Goal: Information Seeking & Learning: Learn about a topic

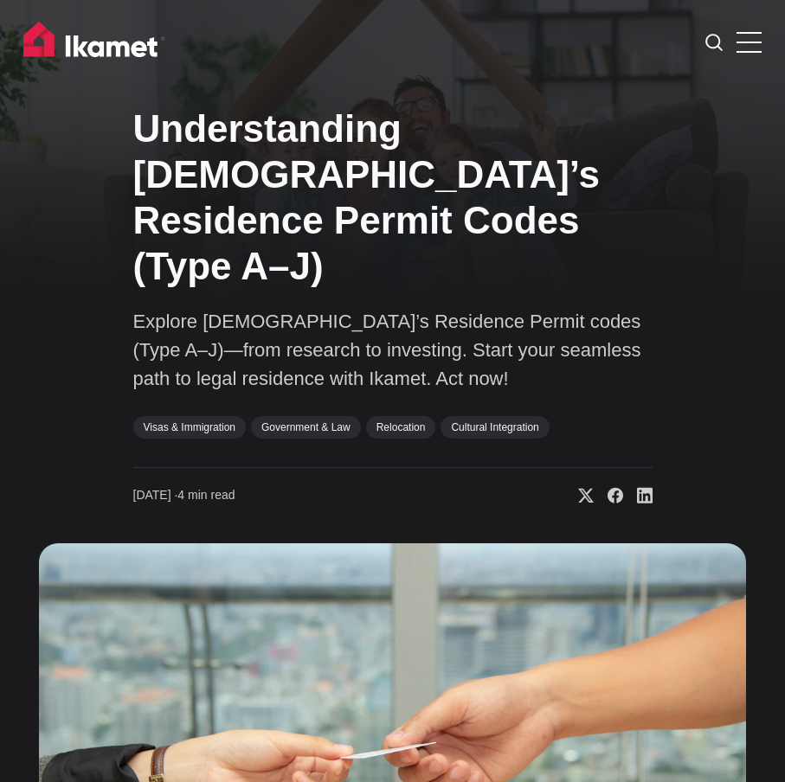
click at [207, 190] on h1 "Understanding [DEMOGRAPHIC_DATA]’s Residence Permit Codes (Type A–J)" at bounding box center [392, 197] width 519 height 183
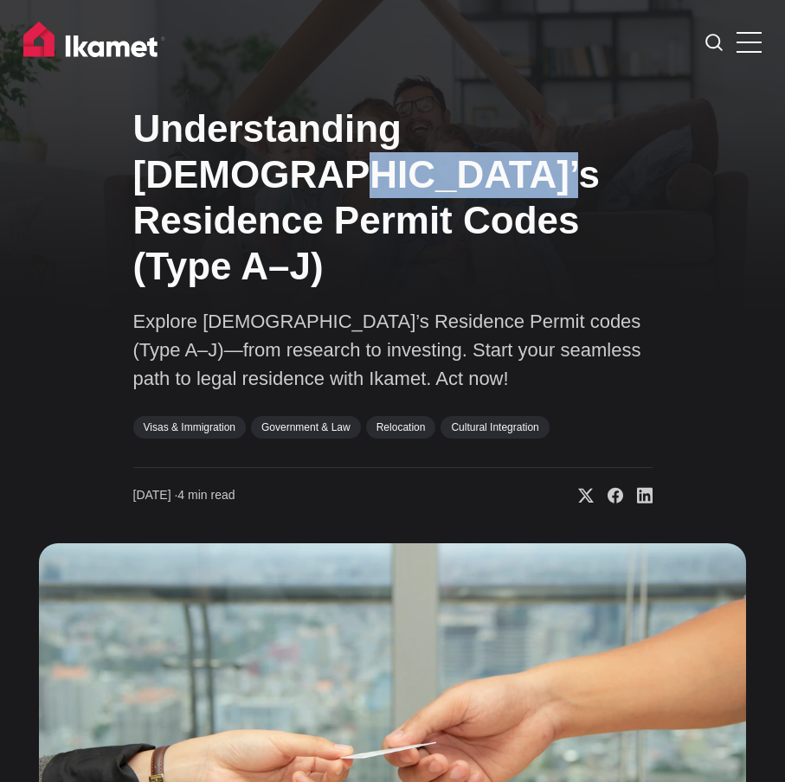
click at [207, 190] on h1 "Understanding [DEMOGRAPHIC_DATA]’s Residence Permit Codes (Type A–J)" at bounding box center [392, 197] width 519 height 183
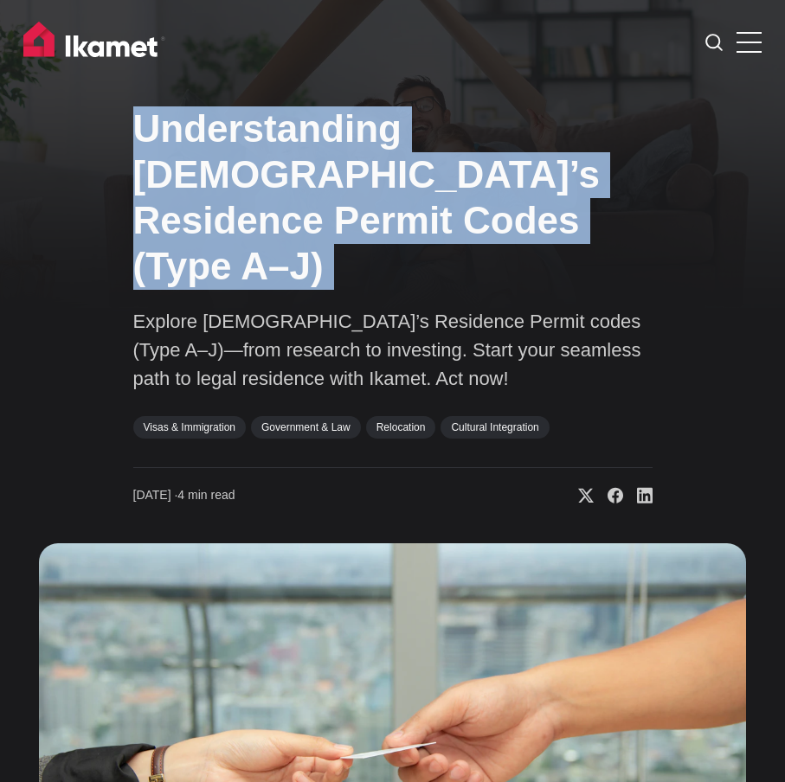
click at [207, 190] on h1 "Understanding [DEMOGRAPHIC_DATA]’s Residence Permit Codes (Type A–J)" at bounding box center [392, 197] width 519 height 183
click at [241, 210] on h1 "Understanding [DEMOGRAPHIC_DATA]’s Residence Permit Codes (Type A–J)" at bounding box center [392, 197] width 519 height 183
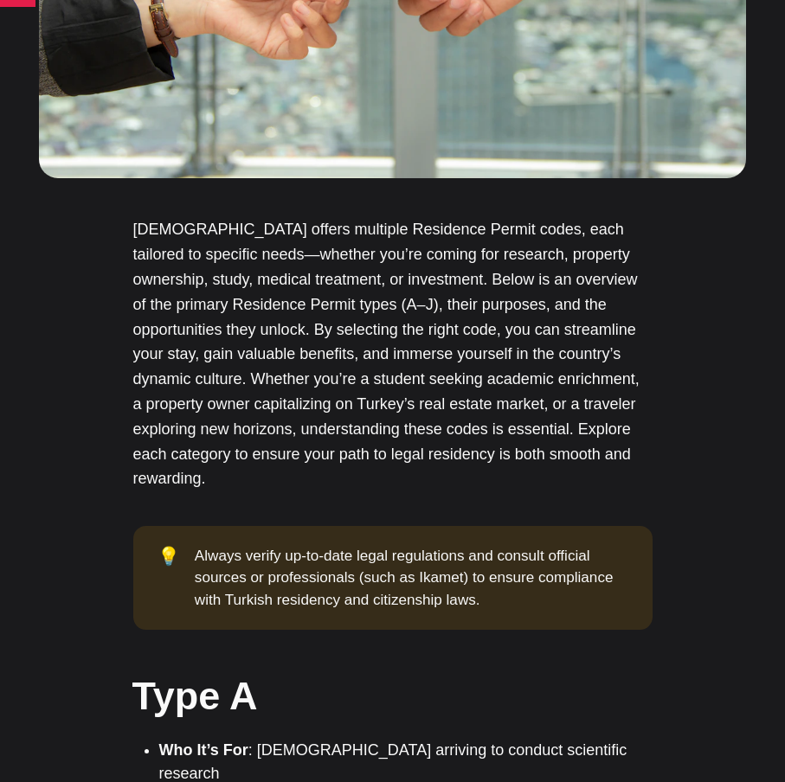
scroll to position [779, 0]
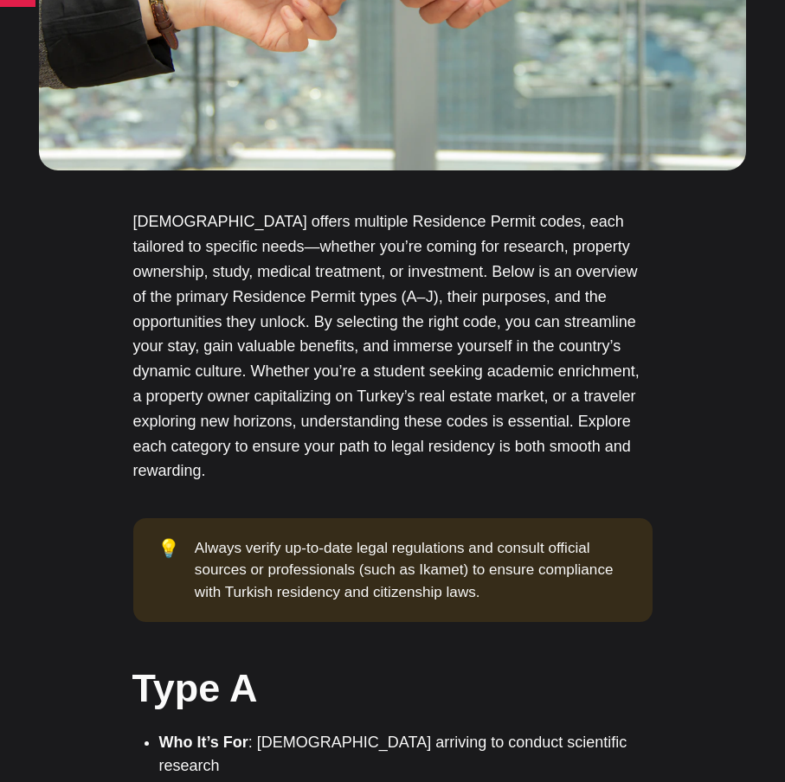
click at [359, 209] on p "[DEMOGRAPHIC_DATA] offers multiple Residence Permit codes, each tailored to spe…" at bounding box center [392, 346] width 519 height 274
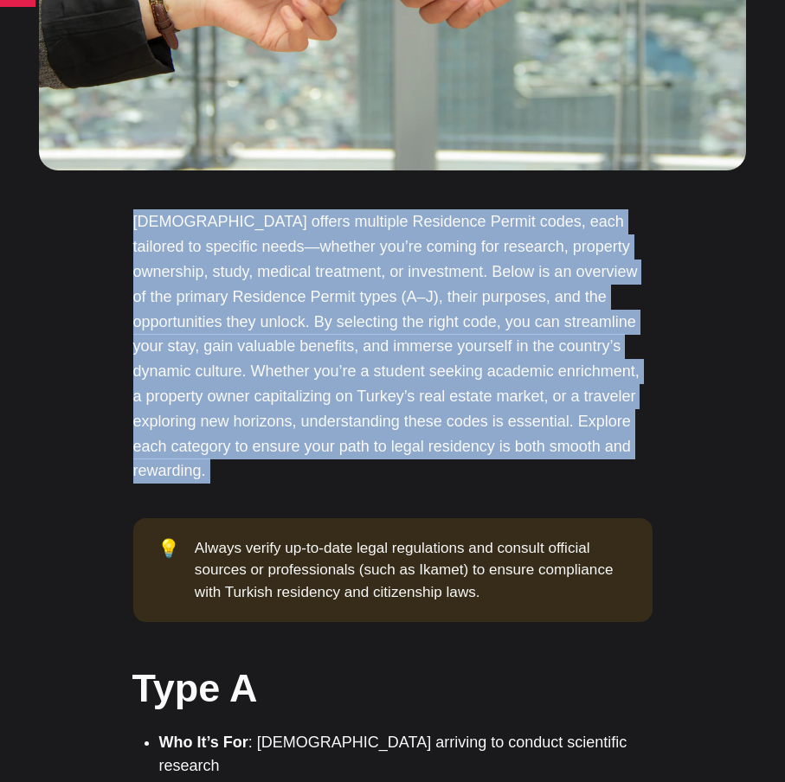
click at [359, 209] on p "[DEMOGRAPHIC_DATA] offers multiple Residence Permit codes, each tailored to spe…" at bounding box center [392, 346] width 519 height 274
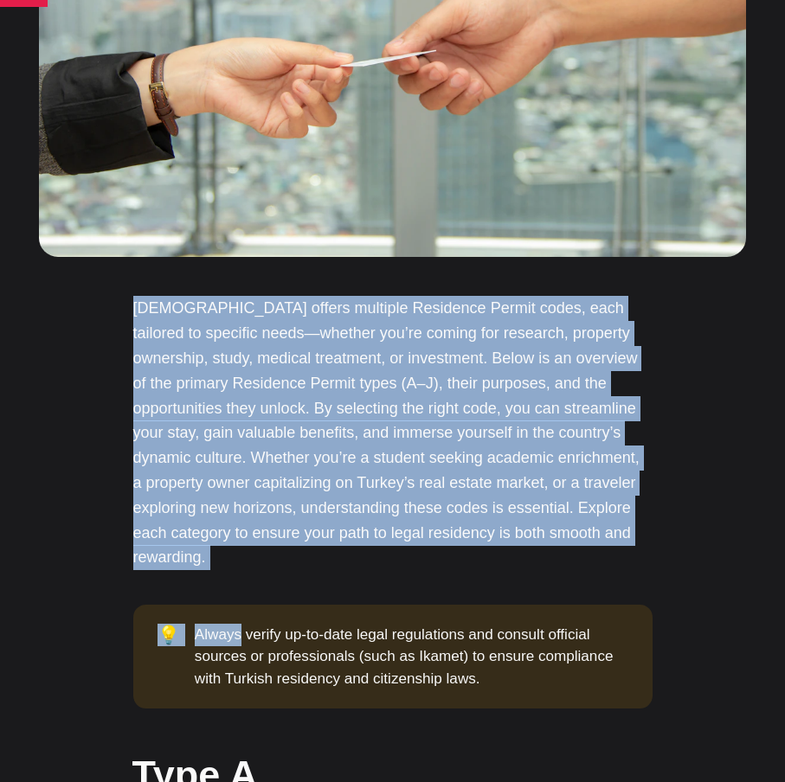
scroll to position [865, 0]
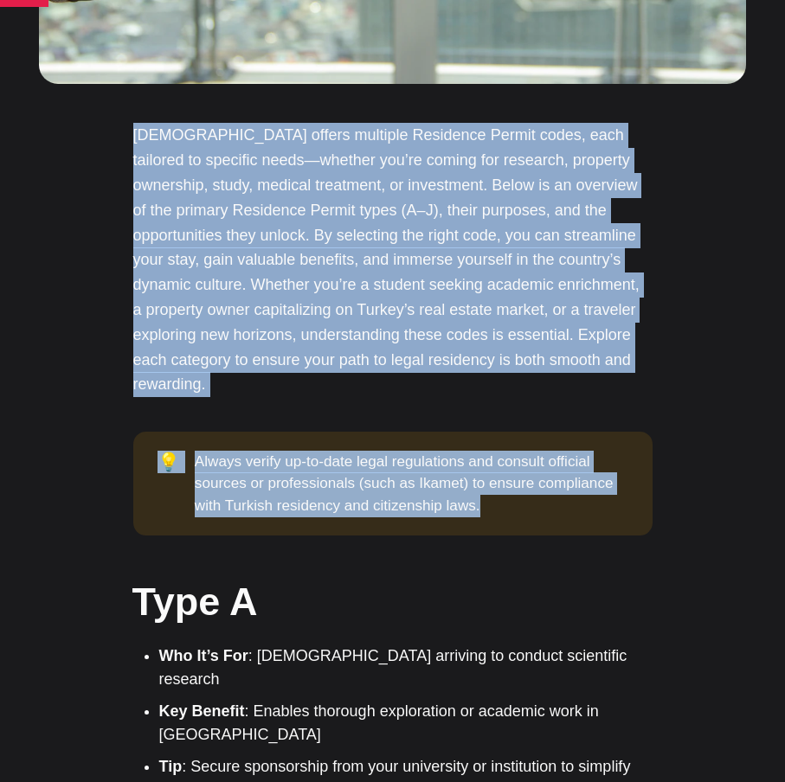
drag, startPoint x: 125, startPoint y: 344, endPoint x: 481, endPoint y: 409, distance: 362.3
copy div "[DEMOGRAPHIC_DATA] offers multiple Residence Permit codes, each tailored to spe…"
click at [461, 205] on p "[DEMOGRAPHIC_DATA] offers multiple Residence Permit codes, each tailored to spe…" at bounding box center [392, 260] width 519 height 274
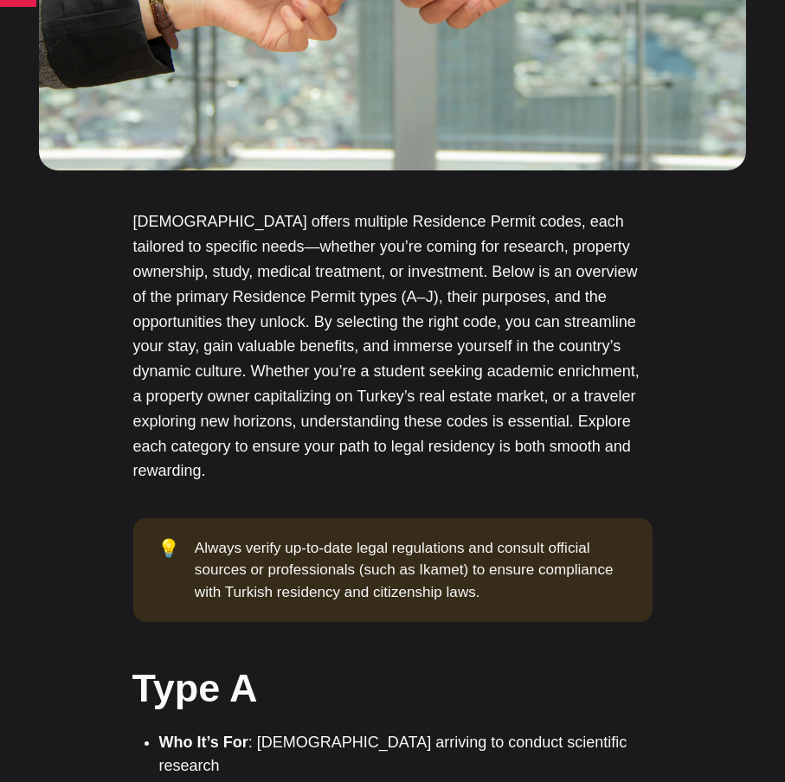
scroll to position [1039, 0]
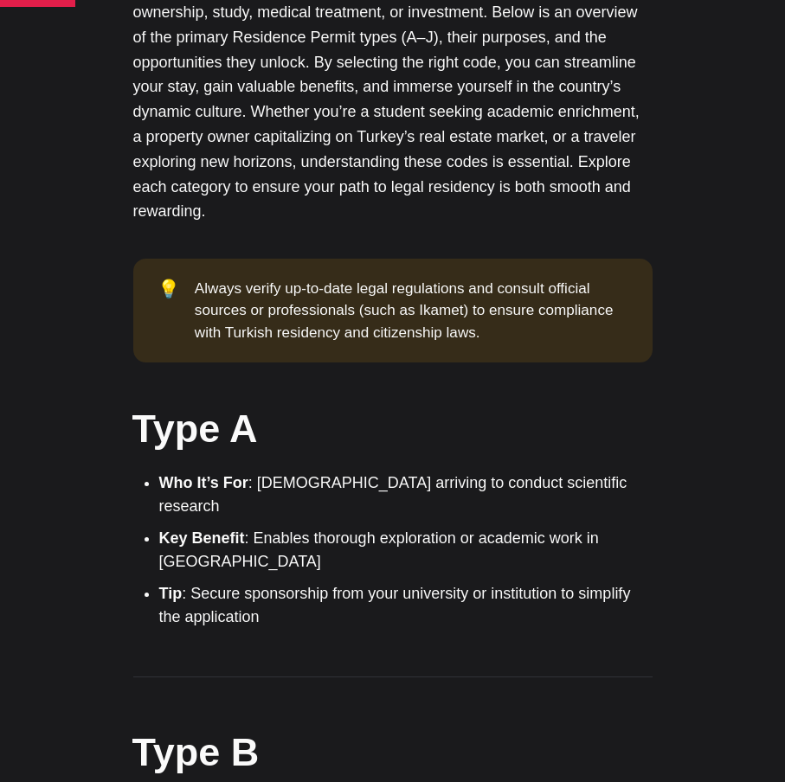
click at [299, 472] on li "Who It’s For : [DEMOGRAPHIC_DATA] arriving to conduct scientific research" at bounding box center [405, 495] width 493 height 47
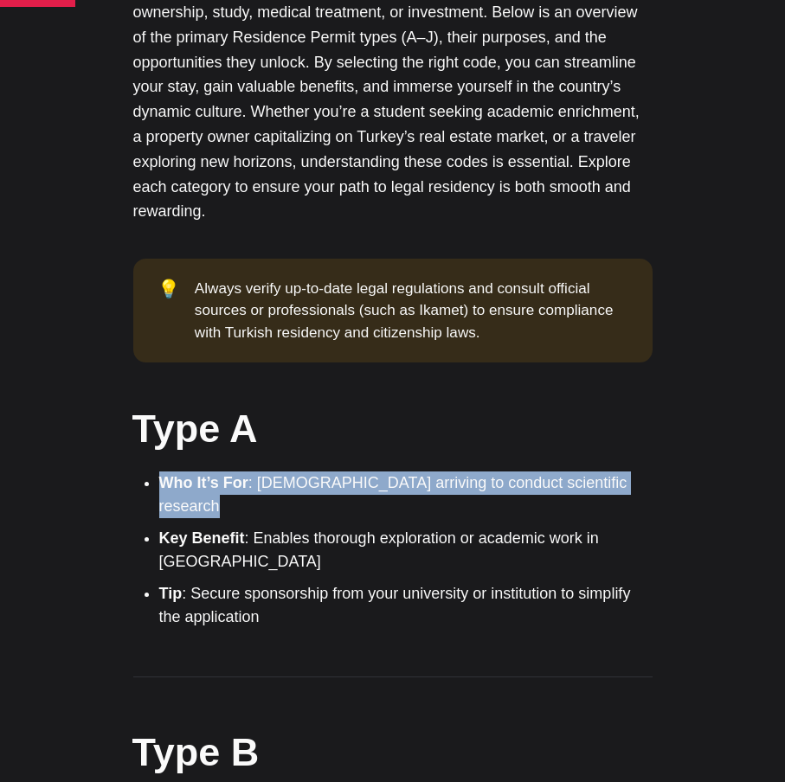
click at [299, 472] on li "Who It’s For : [DEMOGRAPHIC_DATA] arriving to conduct scientific research" at bounding box center [405, 495] width 493 height 47
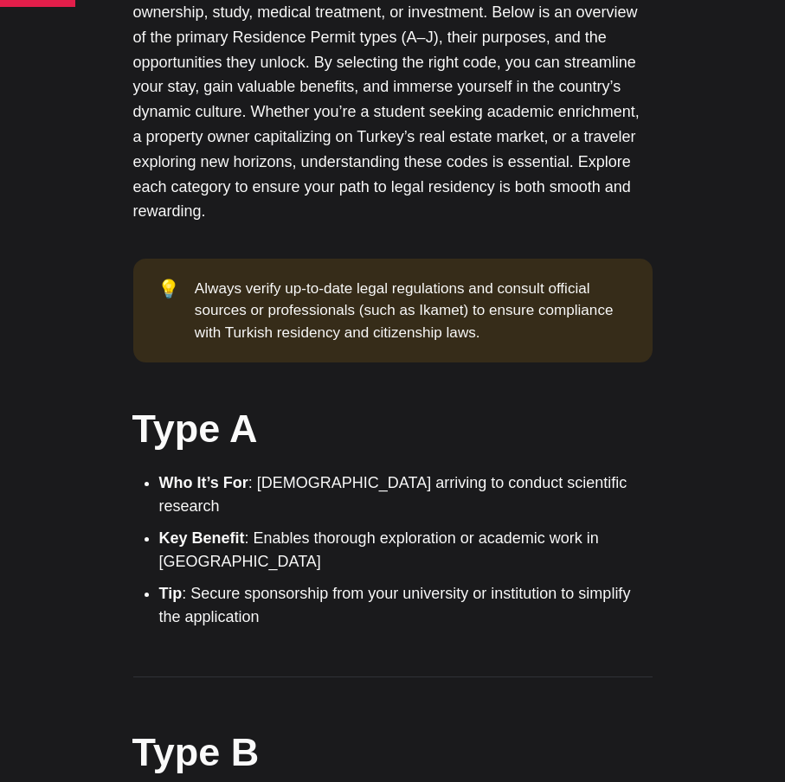
click at [409, 527] on li "Key Benefit : Enables thorough exploration or academic work in [GEOGRAPHIC_DATA]" at bounding box center [405, 550] width 493 height 47
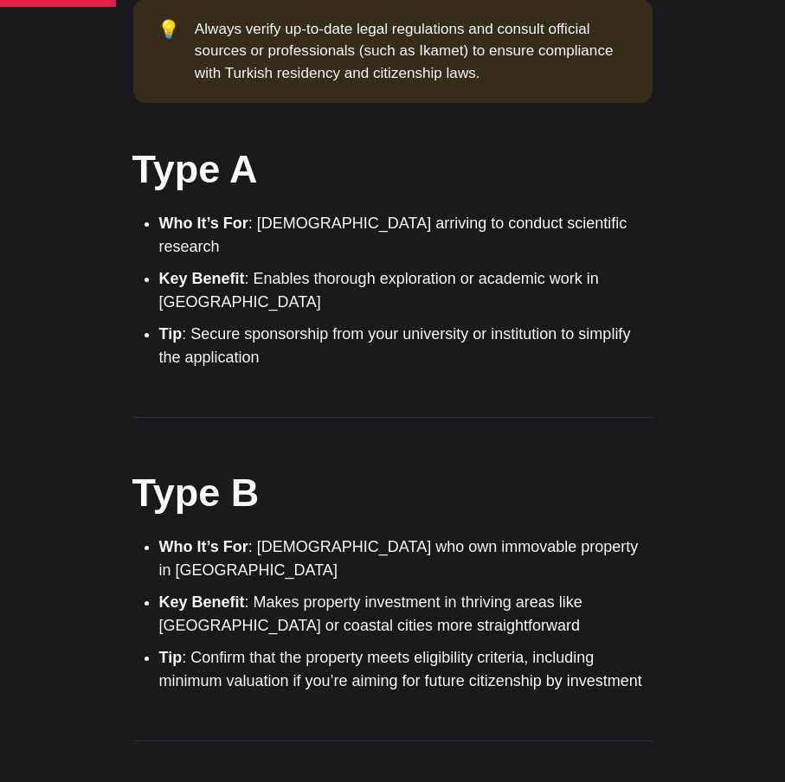
click at [370, 536] on li "Who It’s For : Foreigners who own immovable property in [GEOGRAPHIC_DATA]" at bounding box center [405, 559] width 493 height 47
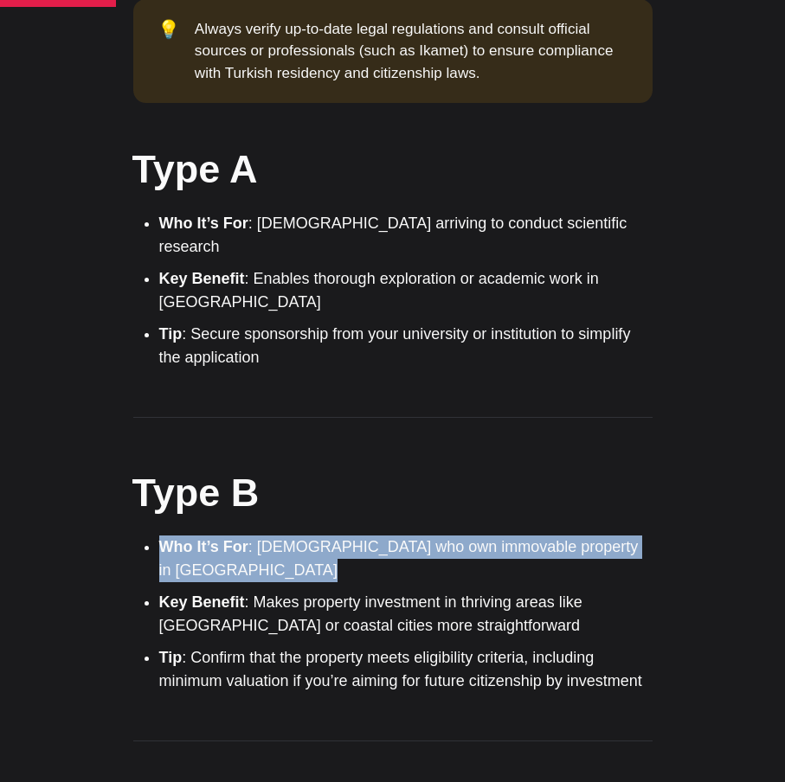
click at [370, 536] on li "Who It’s For : Foreigners who own immovable property in [GEOGRAPHIC_DATA]" at bounding box center [405, 559] width 493 height 47
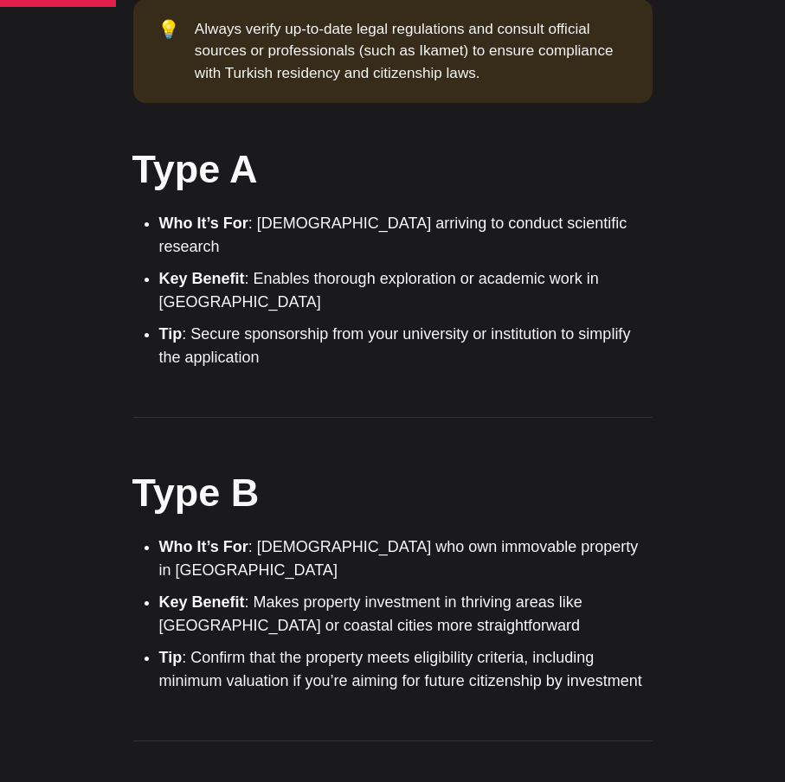
click at [361, 591] on li "Key Benefit : Makes property investment in thriving areas like [GEOGRAPHIC_DATA…" at bounding box center [405, 614] width 493 height 47
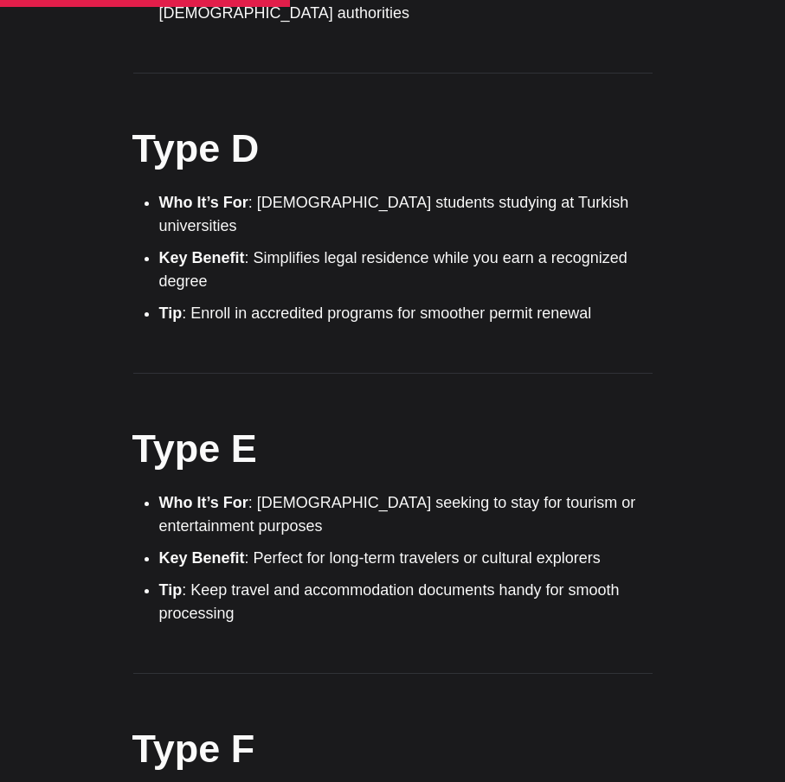
scroll to position [2423, 0]
